Goal: Task Accomplishment & Management: Manage account settings

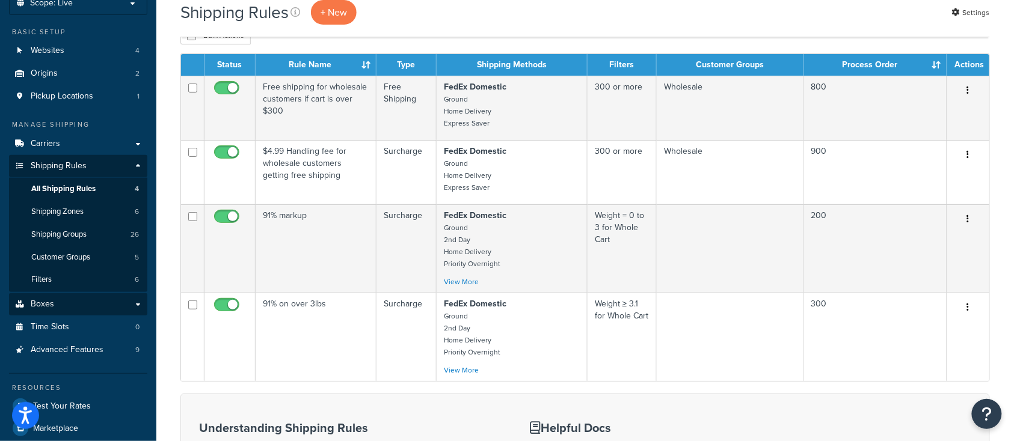
scroll to position [240, 0]
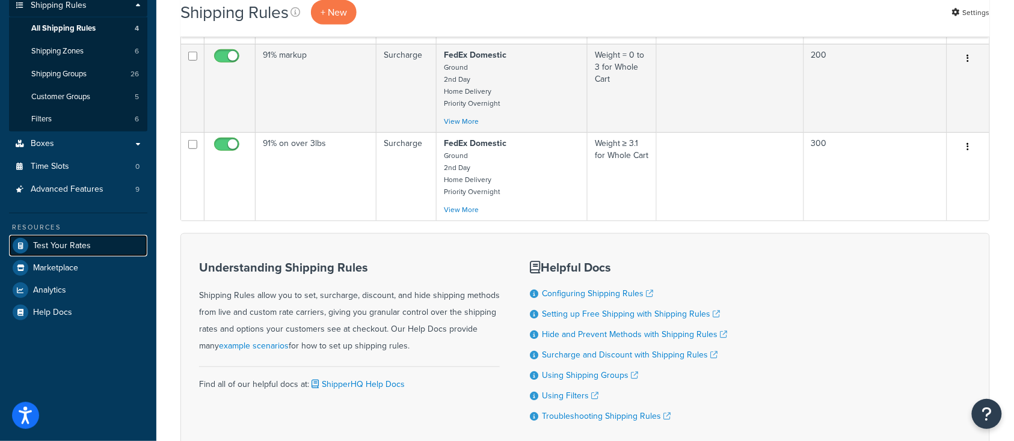
click at [72, 243] on span "Test Your Rates" at bounding box center [62, 246] width 58 height 10
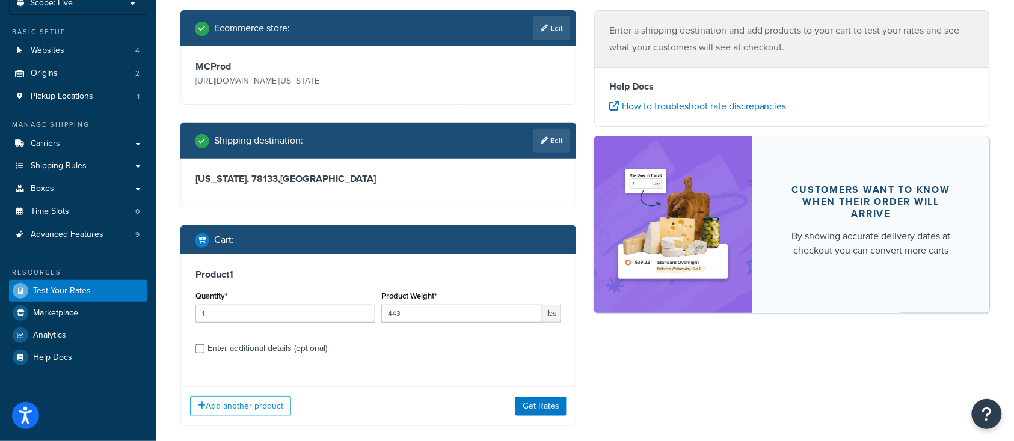
scroll to position [142, 0]
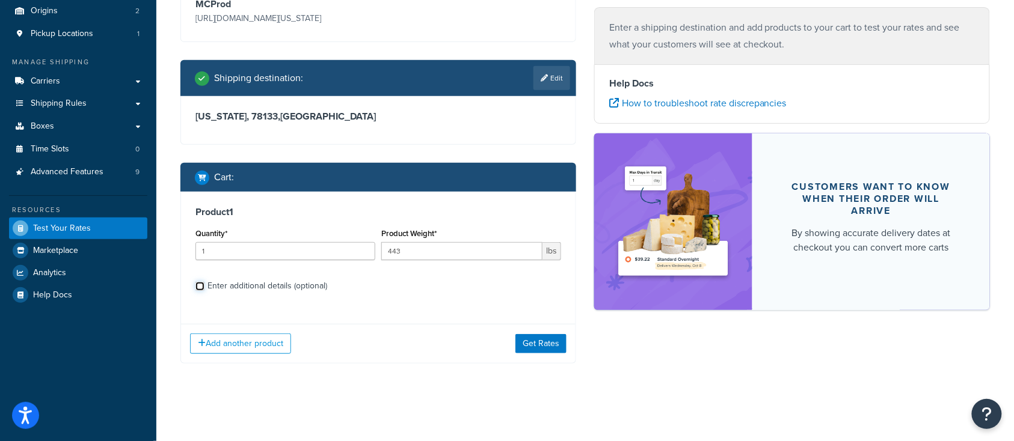
click at [201, 286] on input "Enter additional details (optional)" at bounding box center [199, 286] width 9 height 9
checkbox input "true"
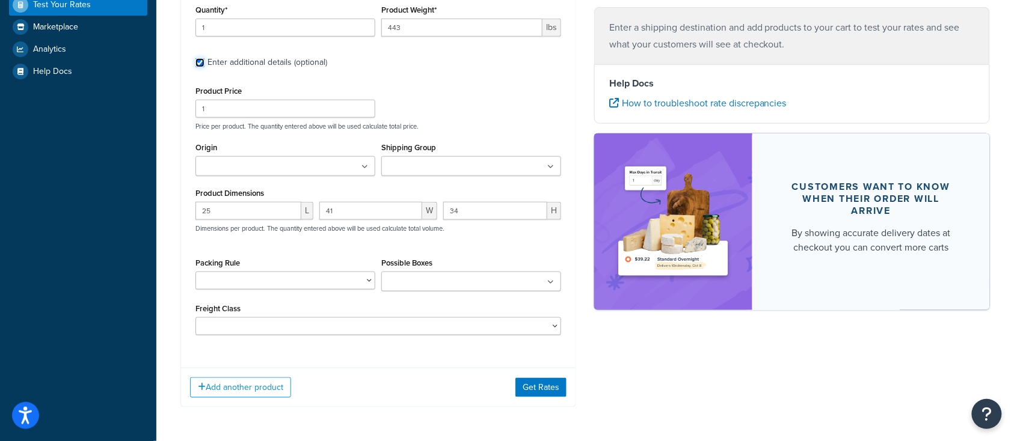
scroll to position [383, 0]
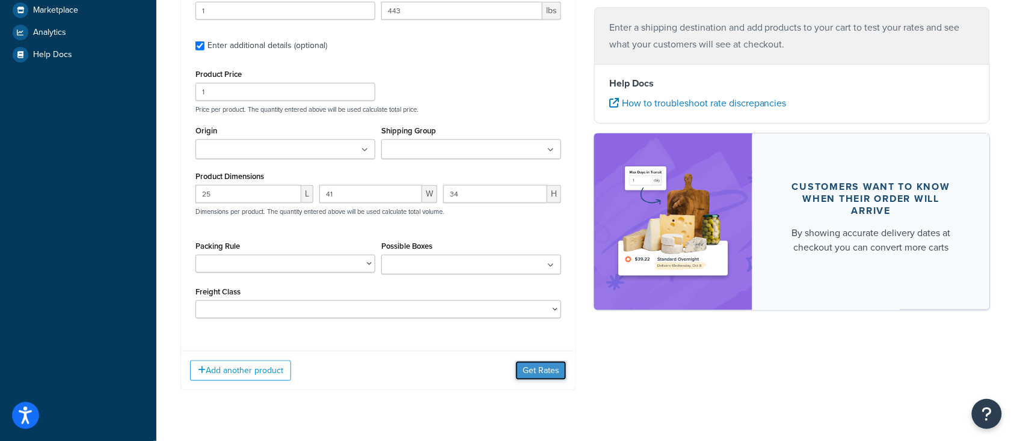
click at [542, 368] on button "Get Rates" at bounding box center [540, 370] width 51 height 19
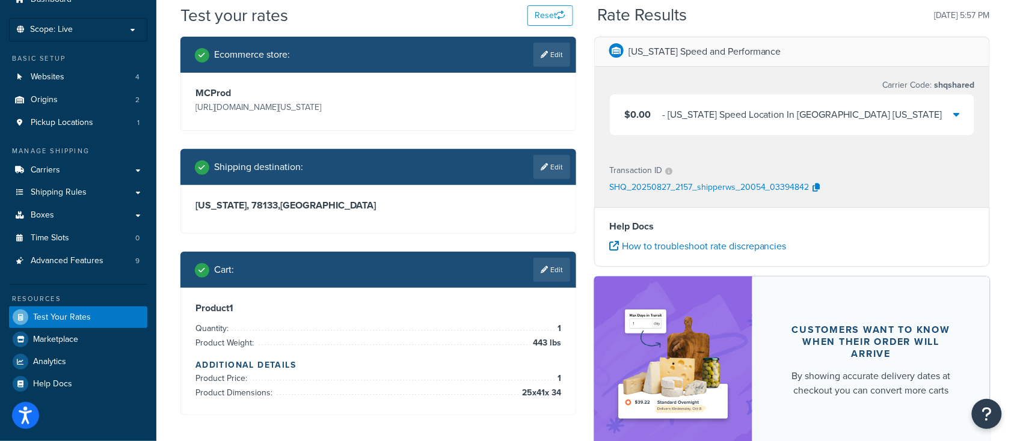
scroll to position [0, 0]
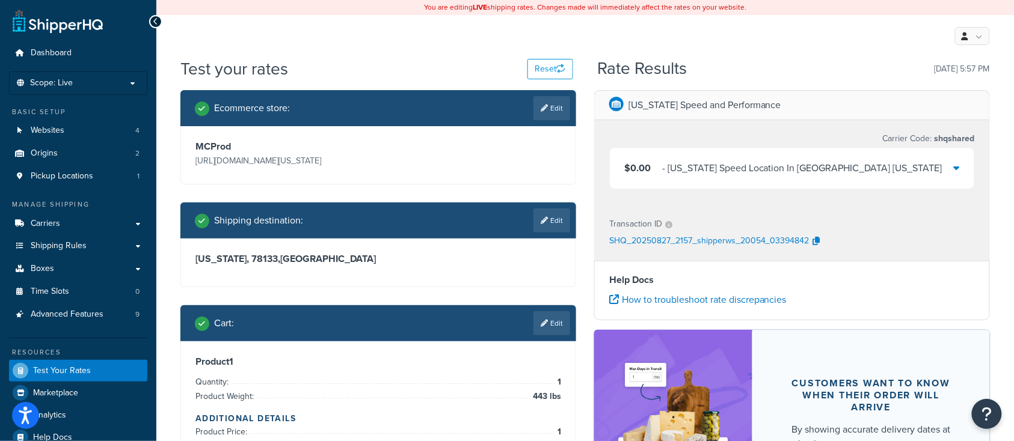
click at [757, 167] on div "- Texas Speed Location In Georgetown Texas" at bounding box center [802, 168] width 280 height 17
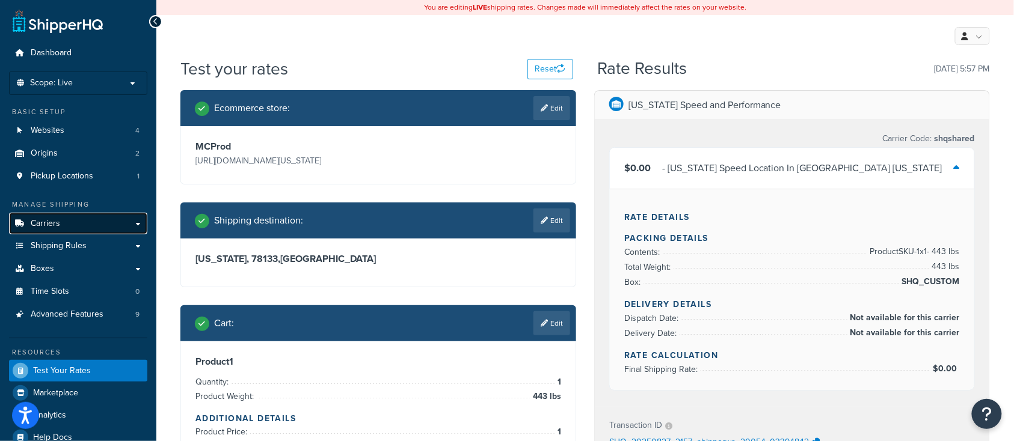
click at [85, 224] on link "Carriers" at bounding box center [78, 224] width 138 height 22
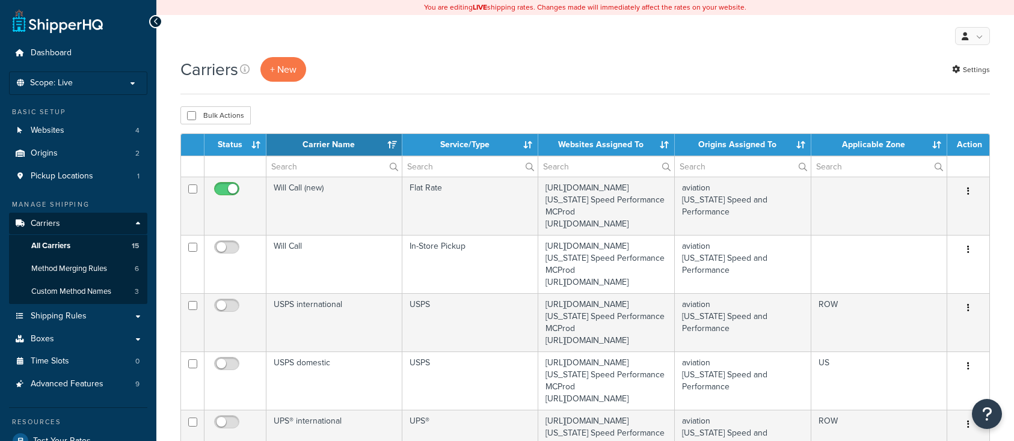
select select "15"
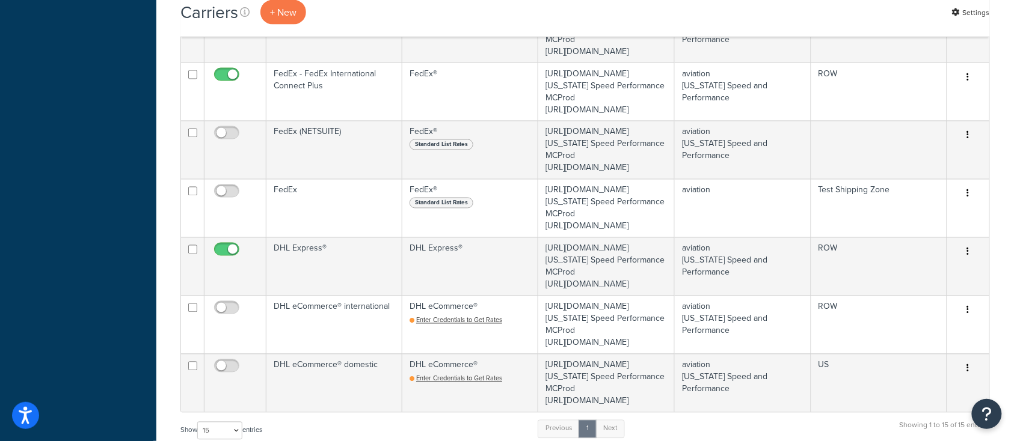
scroll to position [641, 0]
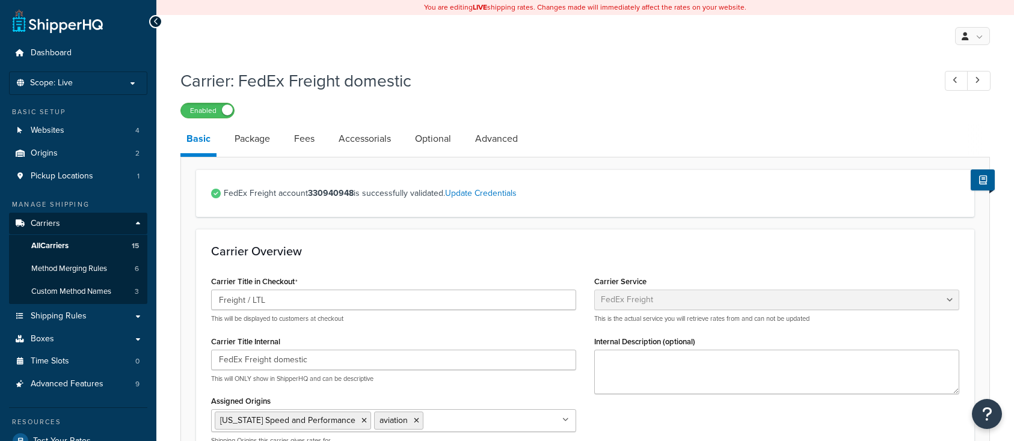
select select "fedExFreight"
click at [491, 144] on link "Advanced" at bounding box center [496, 138] width 55 height 29
select select "false"
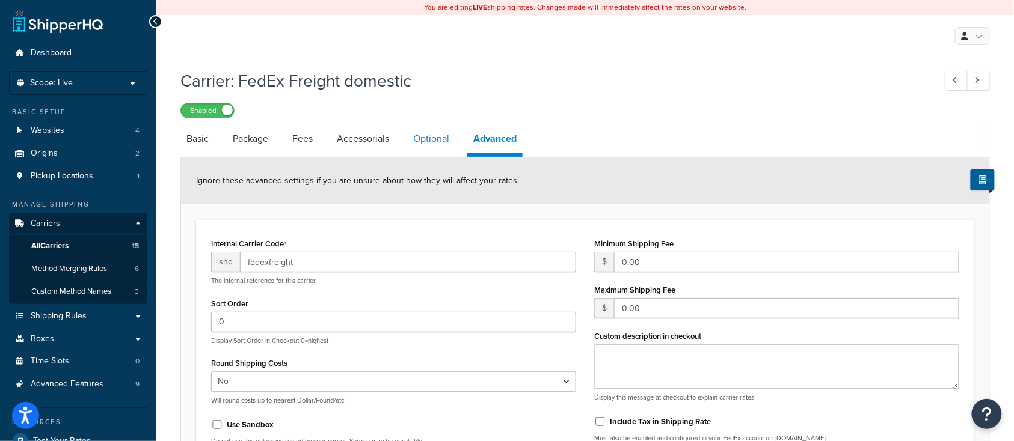
click at [433, 147] on link "Optional" at bounding box center [431, 138] width 48 height 29
select select "55"
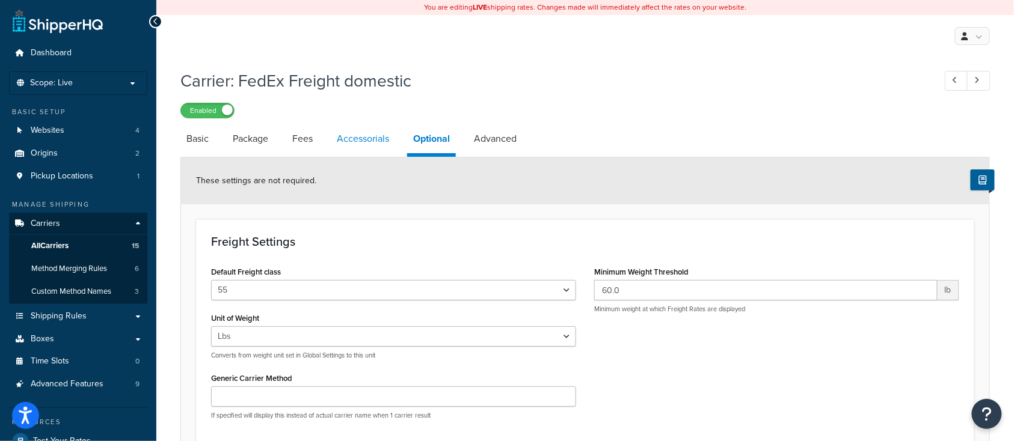
click at [358, 138] on link "Accessorials" at bounding box center [363, 138] width 64 height 29
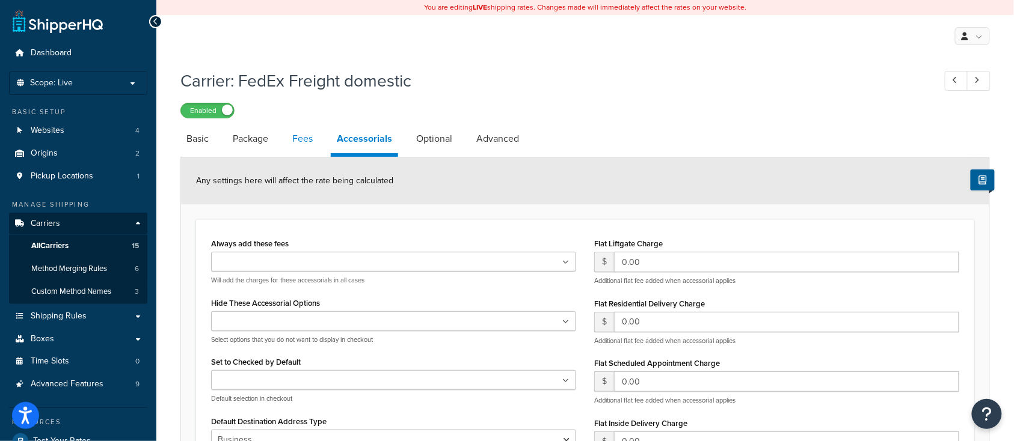
click at [301, 140] on link "Fees" at bounding box center [302, 138] width 32 height 29
select select "AFTER"
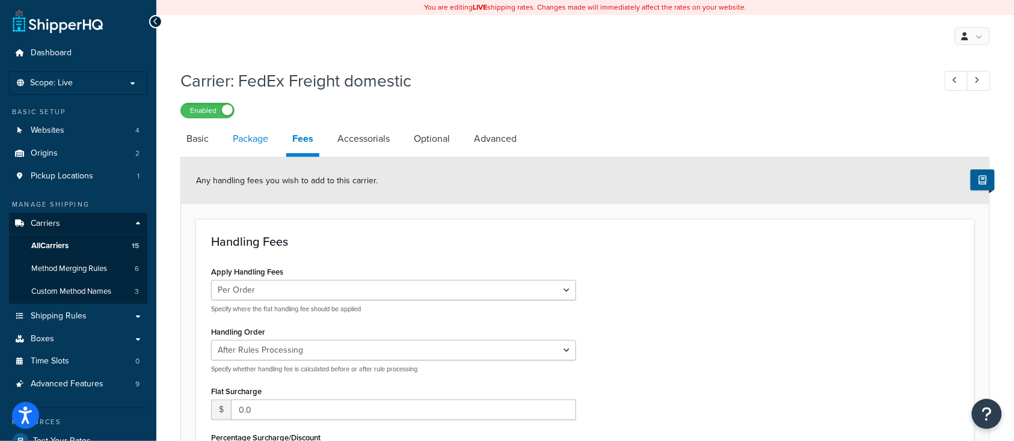
click at [248, 136] on link "Package" at bounding box center [250, 138] width 47 height 29
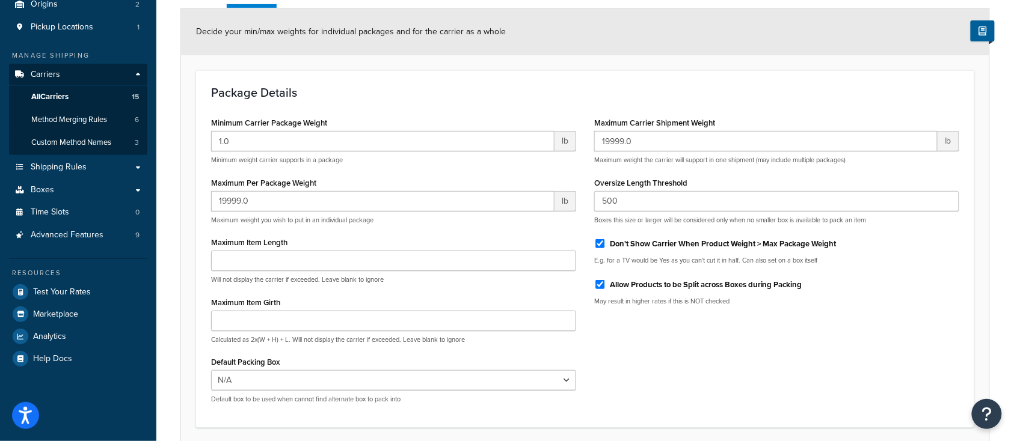
scroll to position [80, 0]
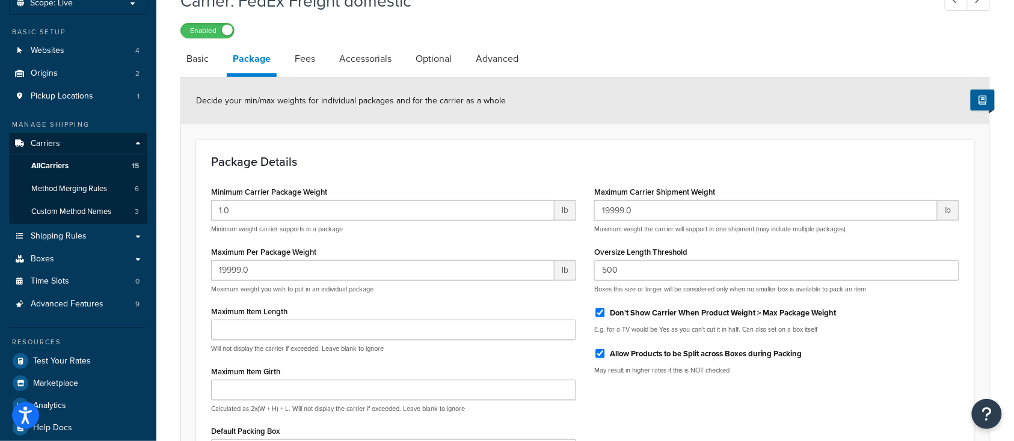
click at [171, 52] on div "Carrier: FedEx Freight domestic Enabled Basic Package Fees Accessorials Optiona…" at bounding box center [584, 280] width 857 height 594
click at [199, 63] on link "Basic" at bounding box center [197, 58] width 34 height 29
select select "fedExFreight"
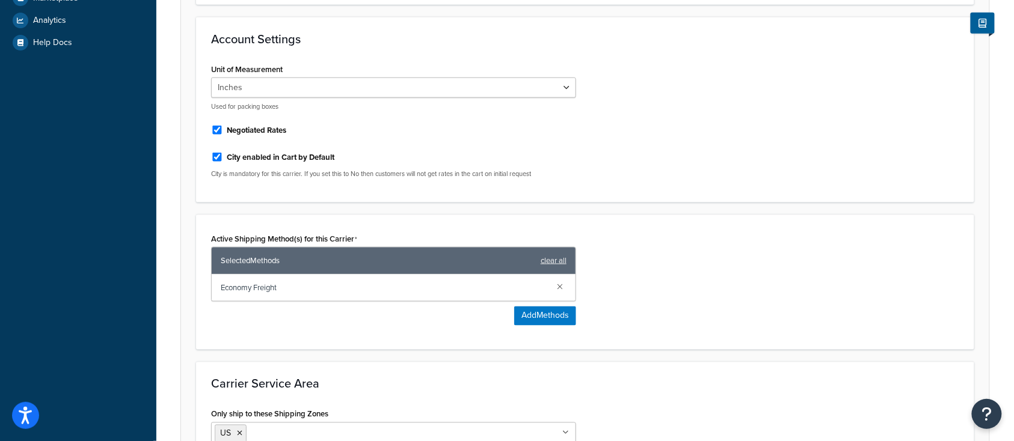
scroll to position [385, 0]
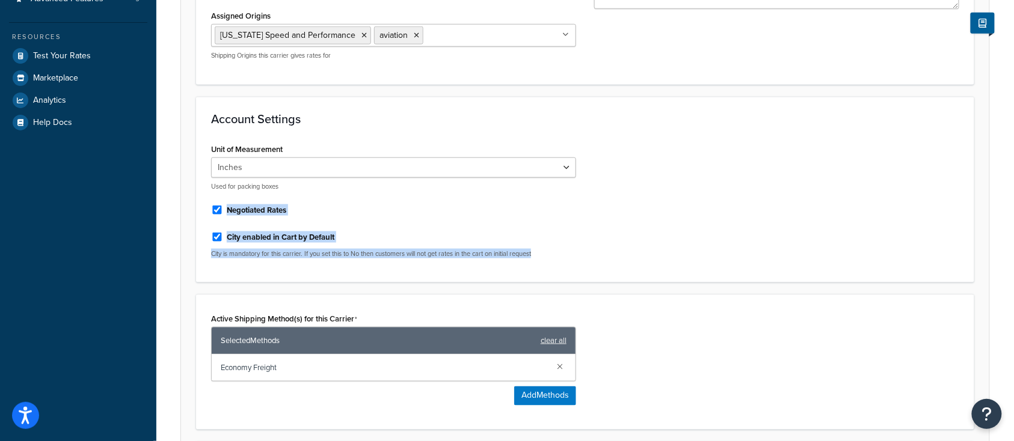
drag, startPoint x: 543, startPoint y: 255, endPoint x: 204, endPoint y: 207, distance: 342.4
click at [204, 207] on div "Unit of Measurement Inches Centimetres Used for packing boxes Negotiated Rates …" at bounding box center [393, 204] width 383 height 127
click at [601, 224] on div "Unit of Measurement Inches Centimetres Used for packing boxes Negotiated Rates …" at bounding box center [585, 204] width 766 height 127
drag, startPoint x: 624, startPoint y: 231, endPoint x: 548, endPoint y: 255, distance: 79.5
click at [625, 231] on div "Unit of Measurement Inches Centimetres Used for packing boxes Negotiated Rates …" at bounding box center [585, 204] width 766 height 127
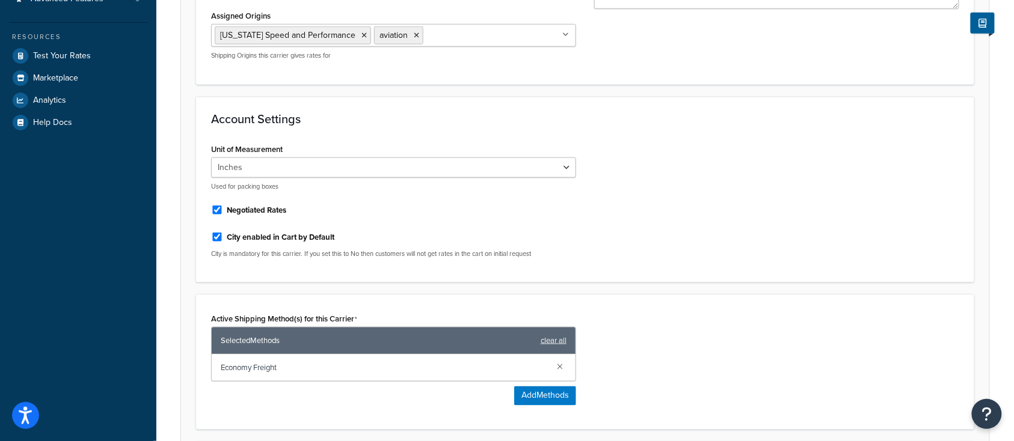
click at [93, 290] on div "Dashboard Scope: Live Basic Setup Websites 4 Origins 2 Pickup Locations 1 Manag…" at bounding box center [78, 149] width 156 height 1068
